Goal: Navigation & Orientation: Go to known website

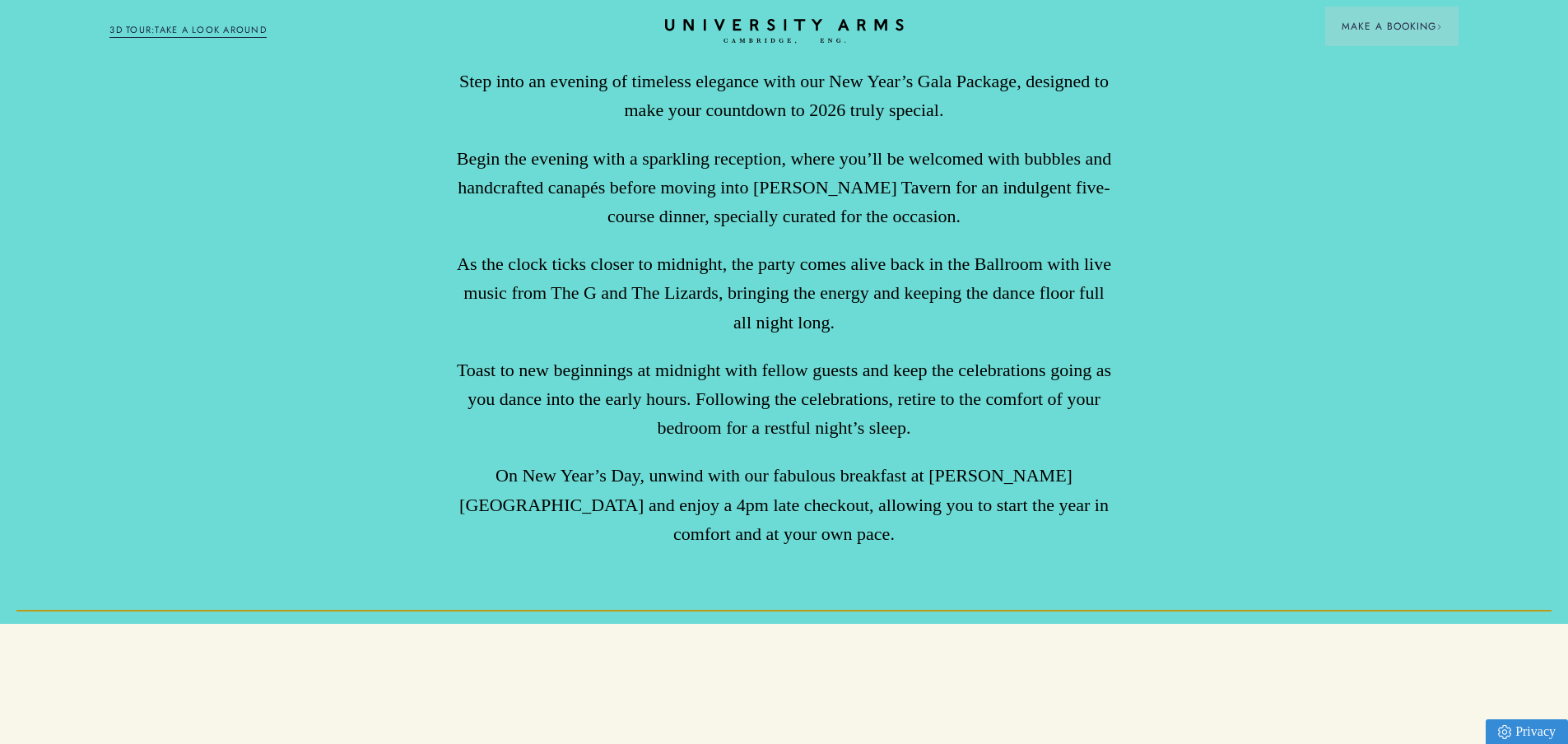
scroll to position [1399, 0]
